Goal: Transaction & Acquisition: Book appointment/travel/reservation

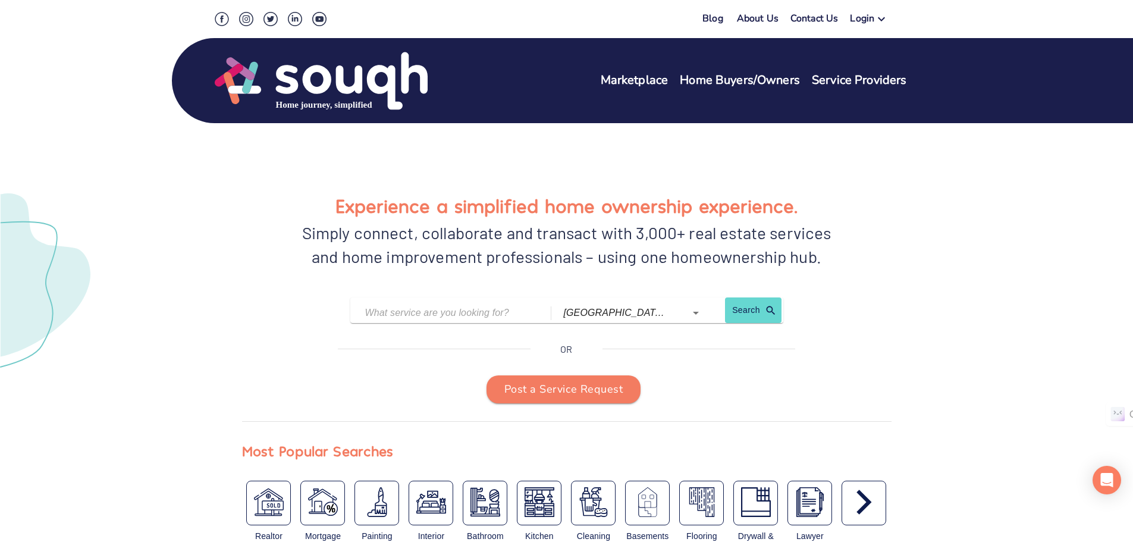
click at [302, 88] on img at bounding box center [321, 81] width 213 height 61
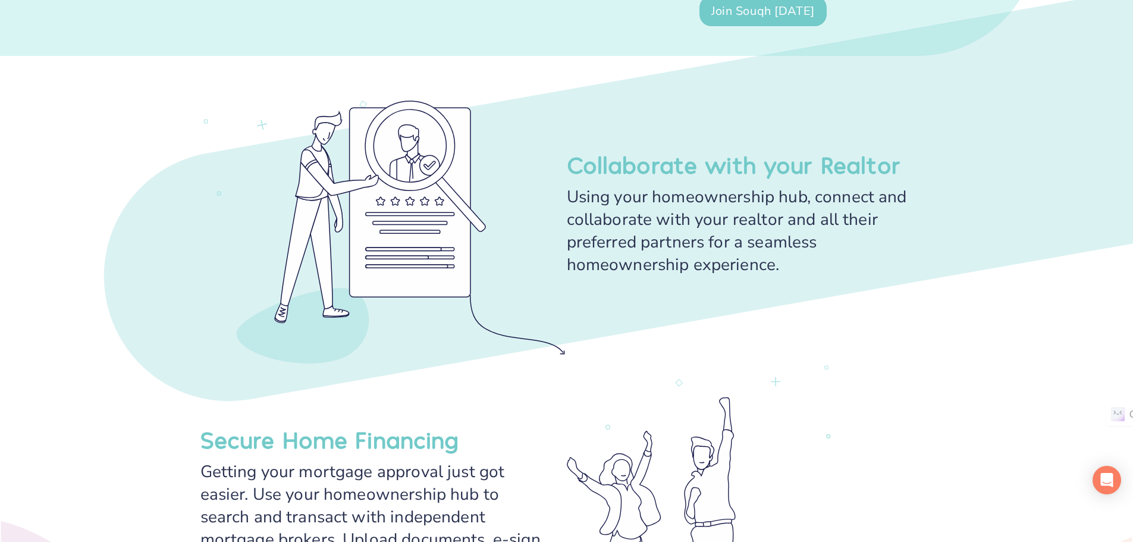
scroll to position [1487, 0]
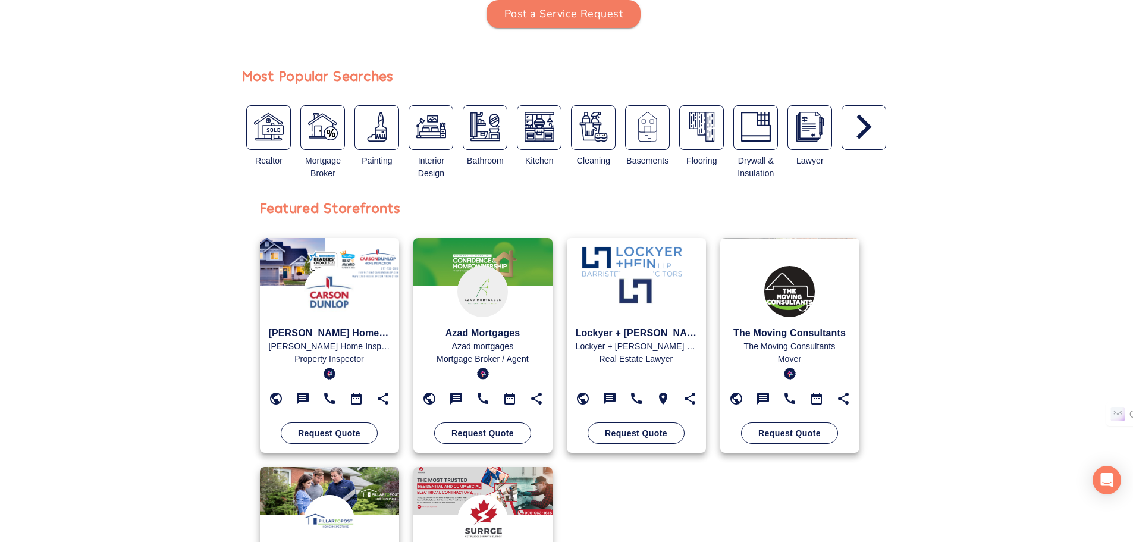
scroll to position [357, 0]
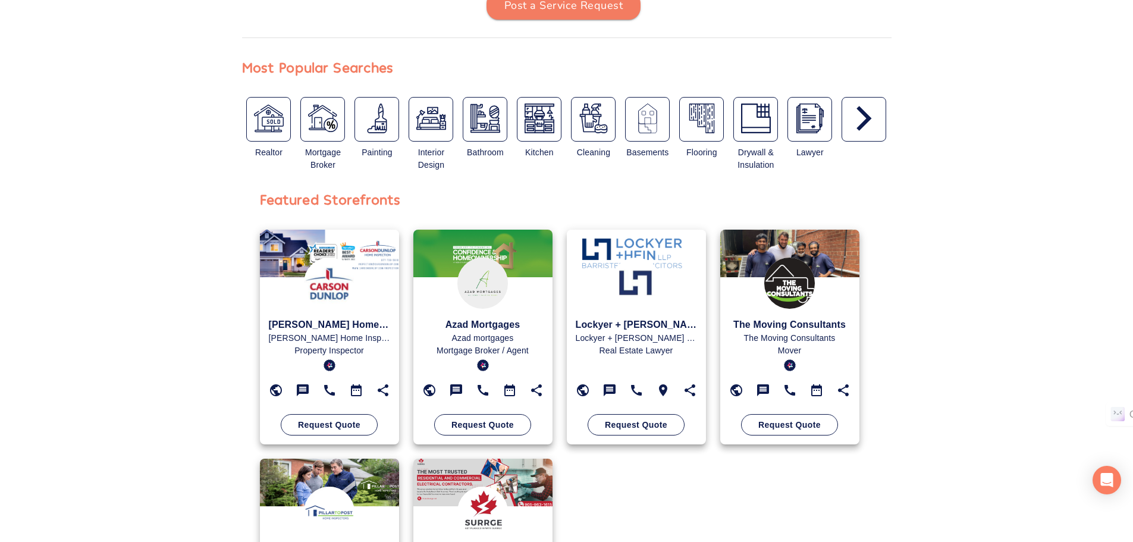
click at [576, 295] on div "Lockyer + Hein LLP Lockyer + Hein LLP Real Estate Lawyer Request Quote" at bounding box center [636, 347] width 121 height 178
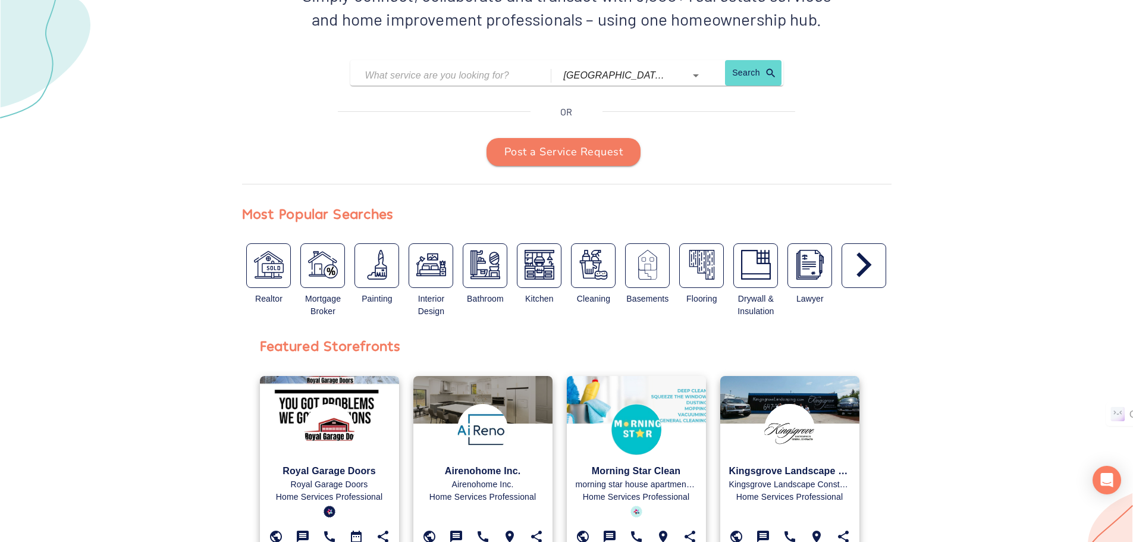
scroll to position [416, 0]
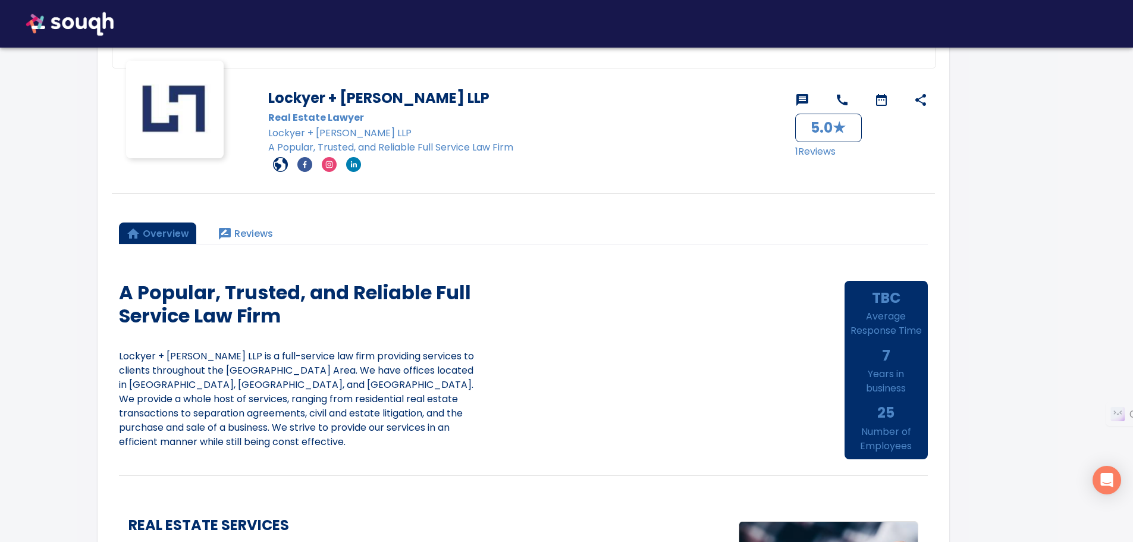
scroll to position [119, 0]
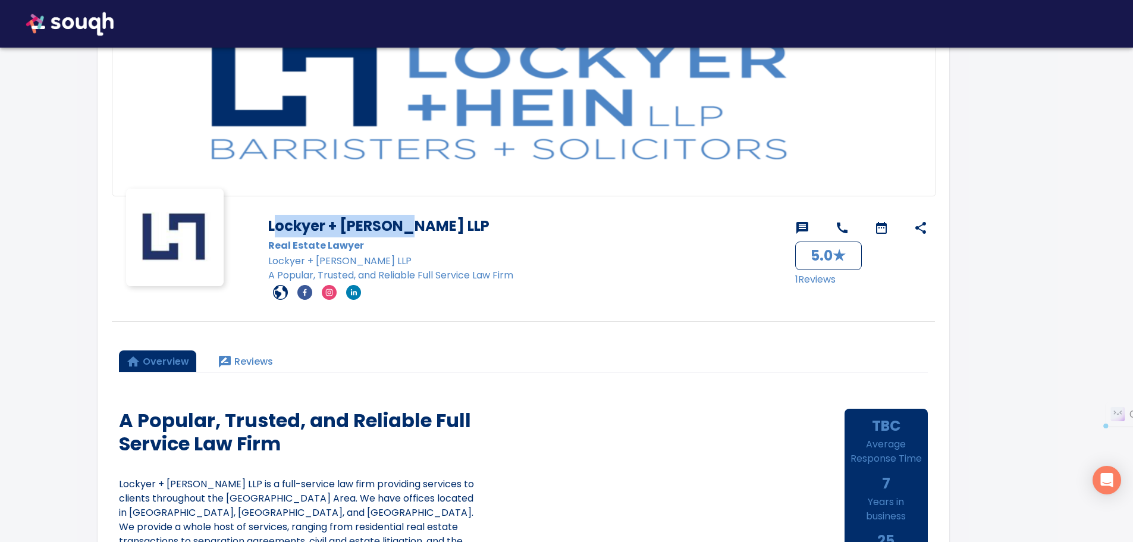
drag, startPoint x: 272, startPoint y: 225, endPoint x: 460, endPoint y: 219, distance: 187.5
click at [460, 219] on h1 "Lockyer + [PERSON_NAME] LLP" at bounding box center [526, 226] width 516 height 23
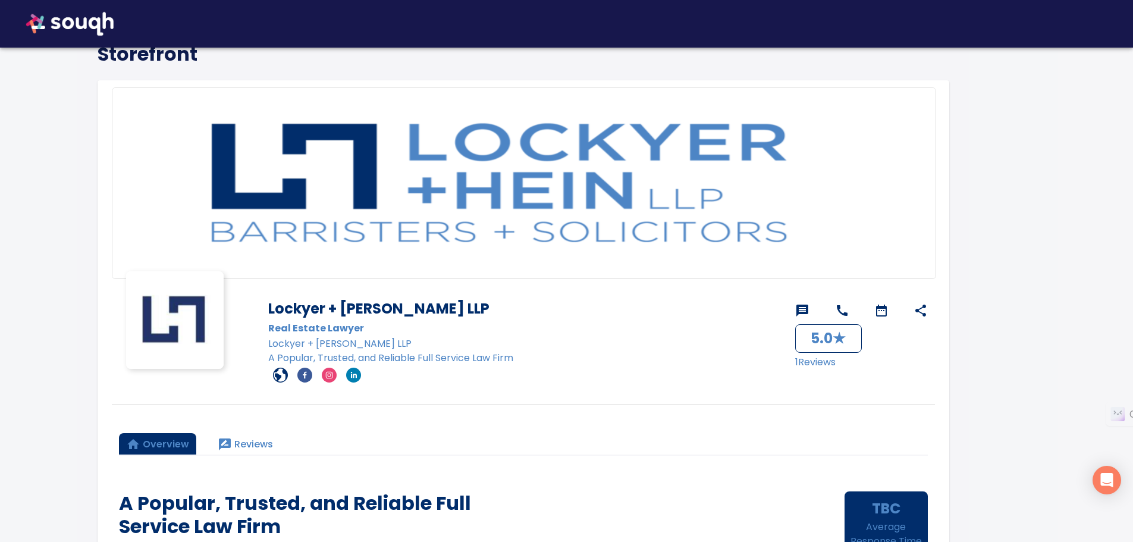
scroll to position [0, 0]
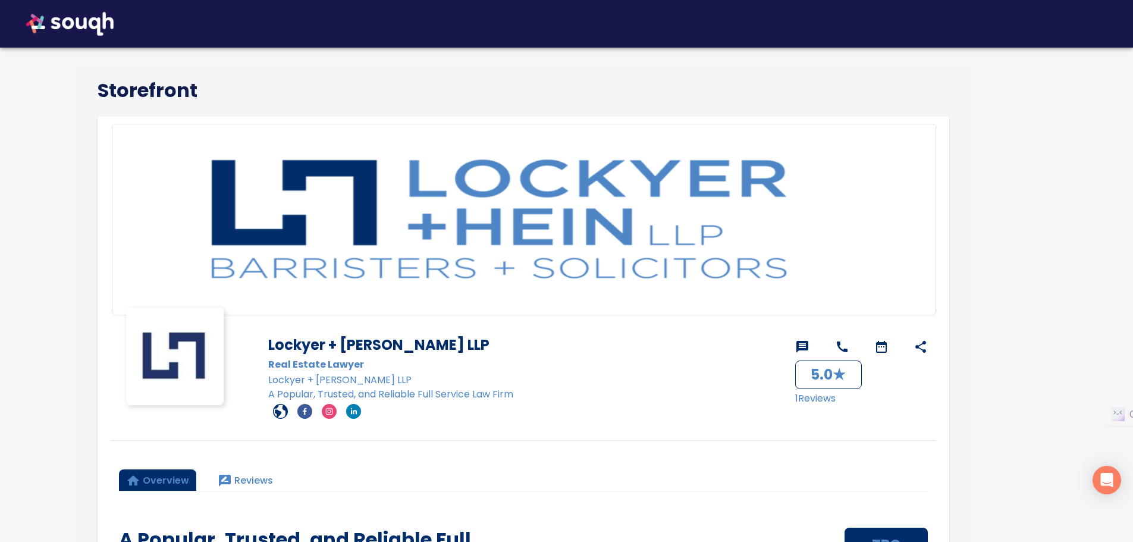
click at [918, 346] on icon at bounding box center [920, 347] width 11 height 12
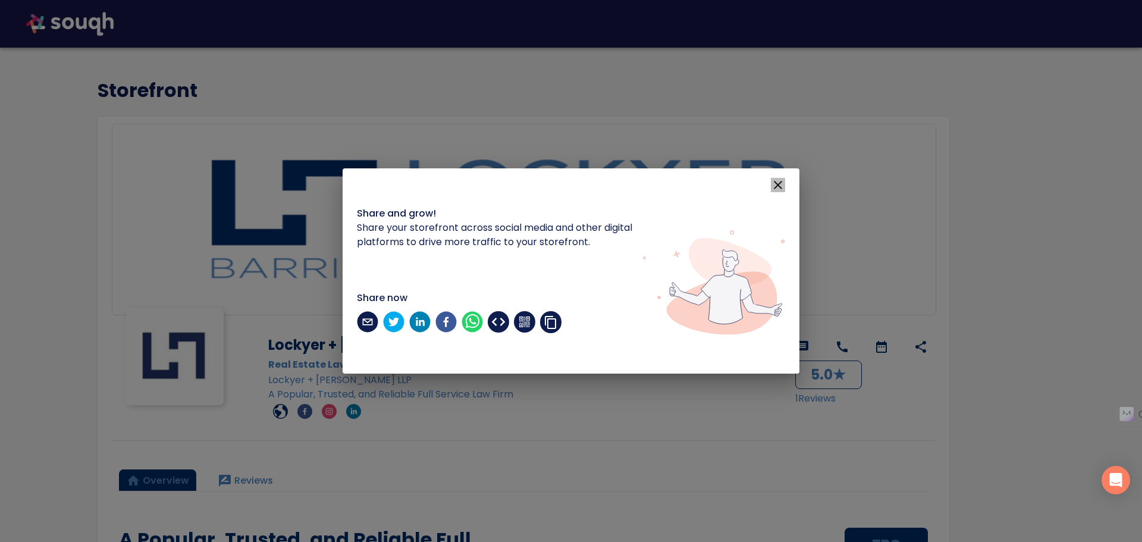
click at [783, 187] on icon "button" at bounding box center [778, 185] width 14 height 14
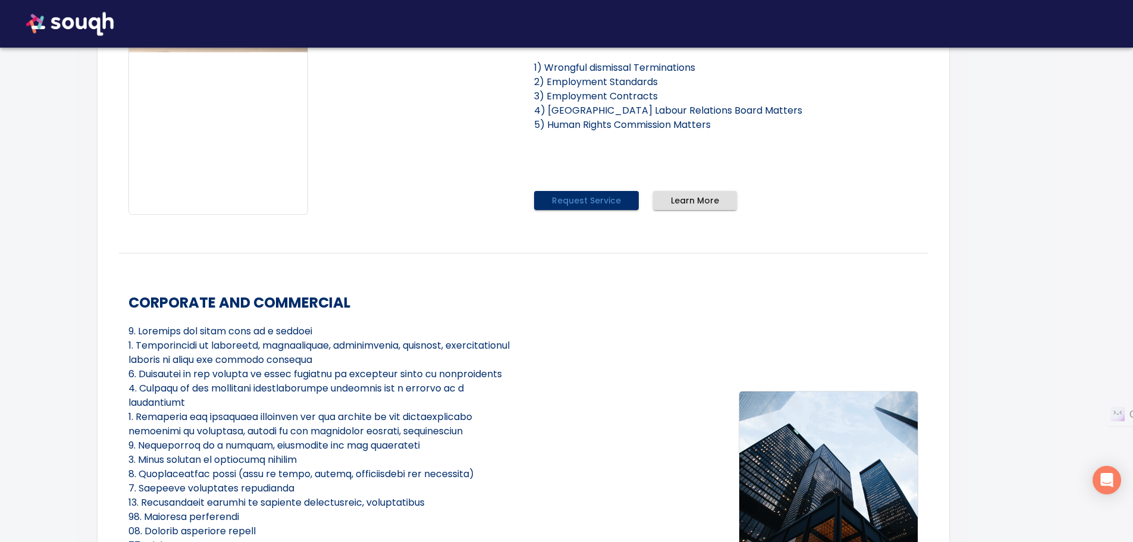
scroll to position [1547, 0]
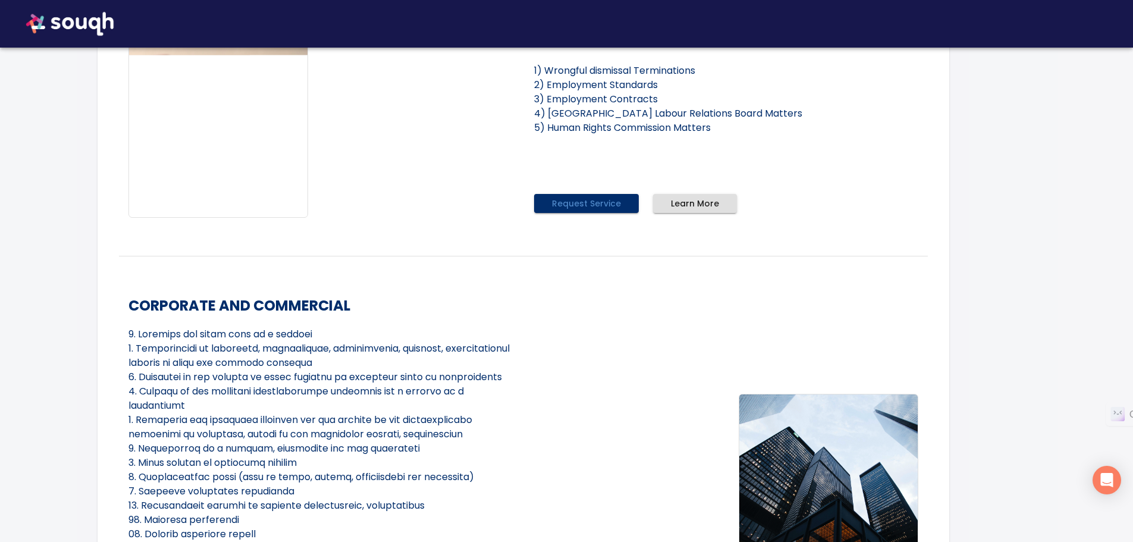
click at [566, 204] on span "Request Service" at bounding box center [586, 203] width 69 height 15
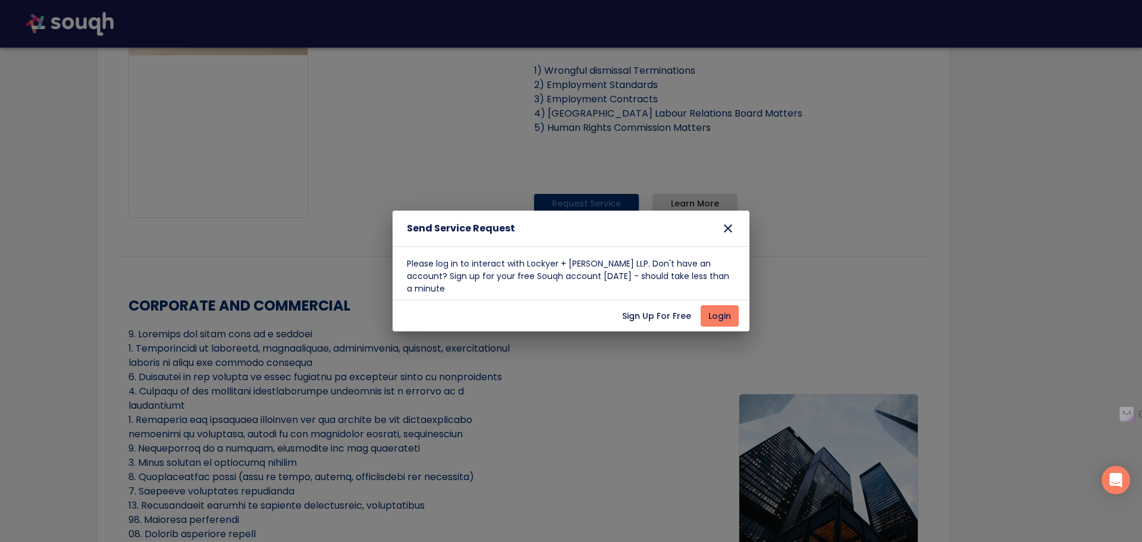
click at [732, 221] on button "button" at bounding box center [728, 228] width 14 height 17
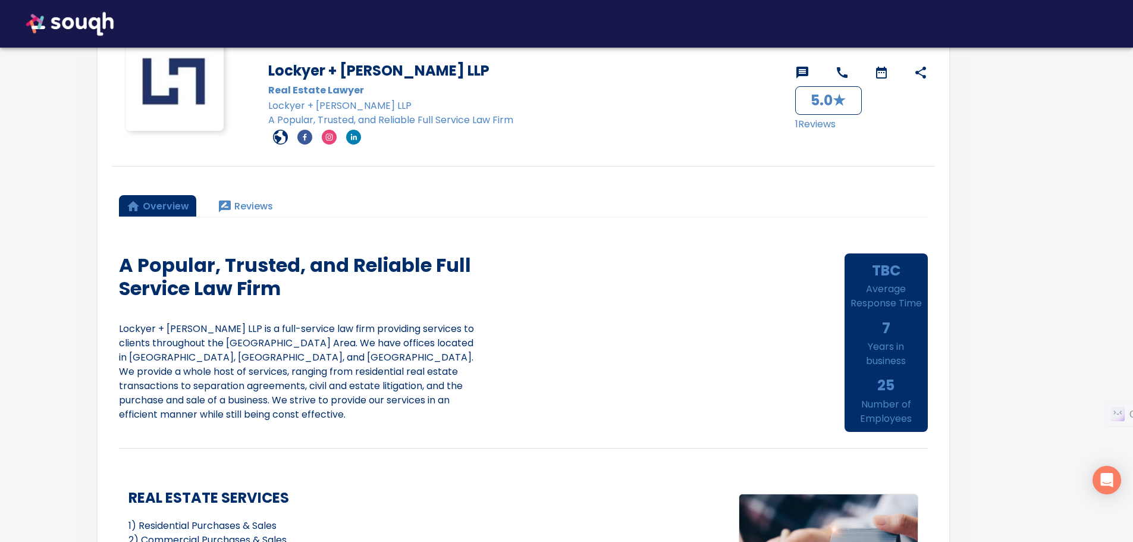
scroll to position [238, 0]
